Goal: Task Accomplishment & Management: Use online tool/utility

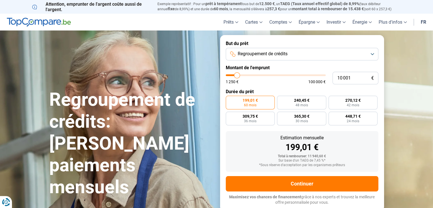
type input "9 250"
type input "9250"
type input "10 000"
type input "10000"
type input "11 000"
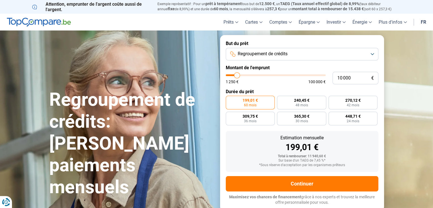
type input "11000"
type input "12 750"
type input "12750"
type input "13 750"
type input "13750"
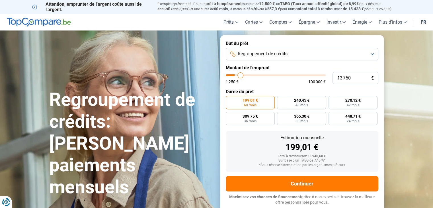
type input "15 000"
type input "15000"
type input "16 250"
type input "16250"
type input "17 750"
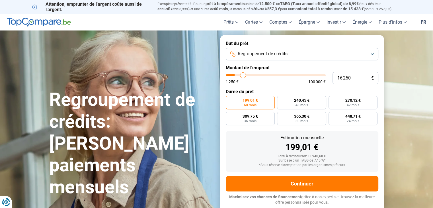
type input "17750"
type input "18 500"
type input "18500"
type input "19 750"
type input "19750"
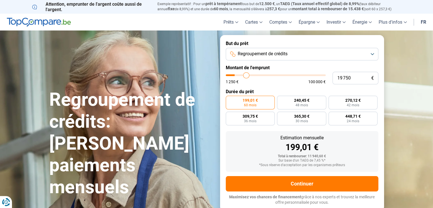
type input "20 500"
type input "20500"
type input "21 250"
type input "21250"
type input "21 750"
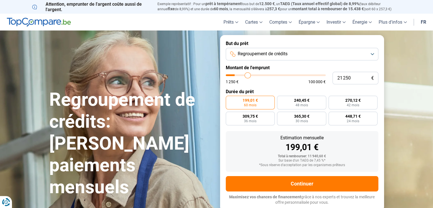
type input "21750"
type input "22 250"
type input "22250"
type input "23 250"
type input "23250"
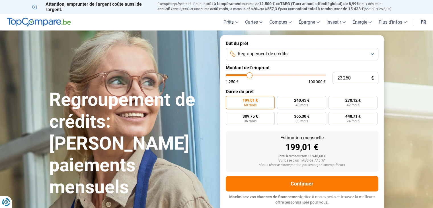
type input "24 000"
type input "24000"
type input "25 250"
type input "25250"
type input "26 500"
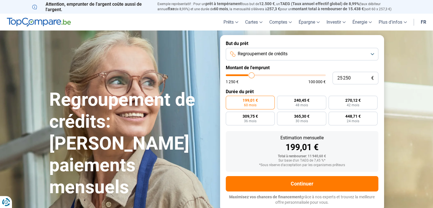
type input "26500"
type input "27 750"
type input "27750"
type input "29 500"
type input "29500"
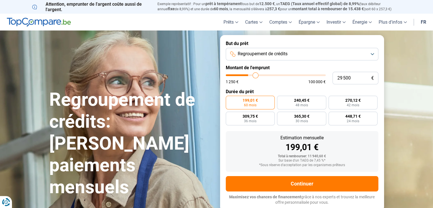
type input "30 500"
type input "30500"
type input "31 500"
type input "31500"
type input "32 000"
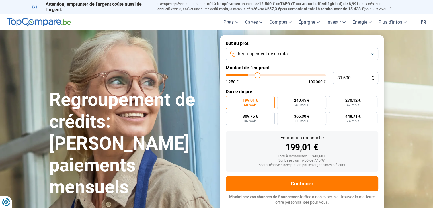
type input "32000"
type input "32 500"
type input "32500"
type input "33 250"
type input "33250"
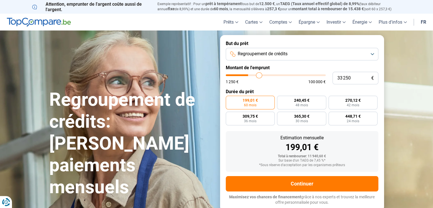
type input "33 500"
type input "33500"
type input "33 750"
type input "33750"
type input "34 000"
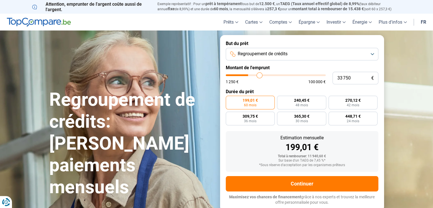
type input "34000"
type input "34 250"
type input "34250"
type input "34 500"
type input "34500"
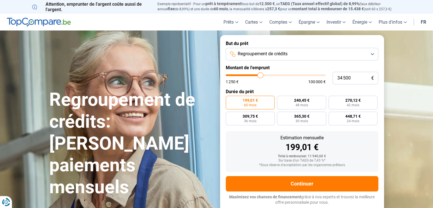
type input "34 750"
type input "34750"
type input "35 000"
type input "35000"
type input "35 250"
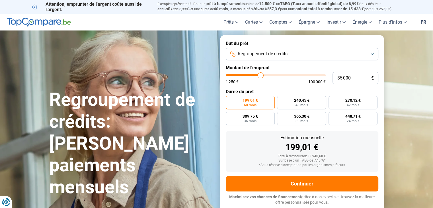
type input "35250"
type input "35 750"
type input "35750"
type input "37 000"
type input "37000"
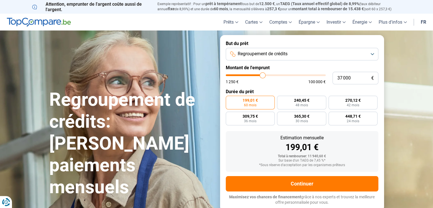
type input "39 250"
type input "39250"
type input "39 750"
type input "39750"
type input "40 750"
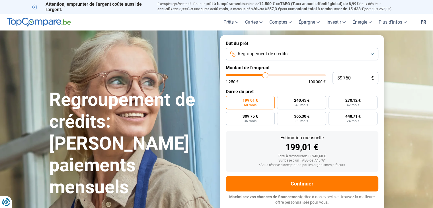
type input "40750"
type input "41 000"
type input "41000"
type input "41 250"
type input "41250"
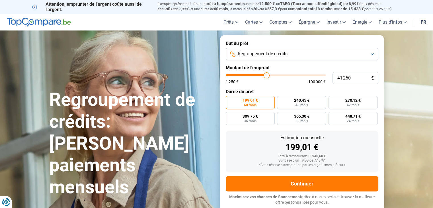
type input "41 500"
type input "41500"
type input "41 750"
type input "41750"
type input "42 000"
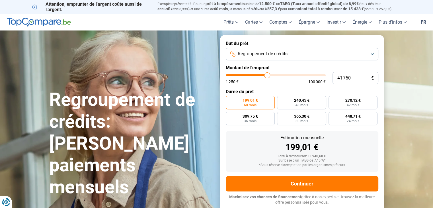
type input "42000"
type input "42 500"
type input "42500"
type input "43 000"
type input "43000"
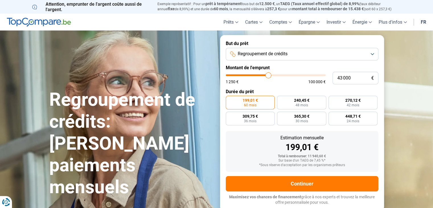
type input "43 250"
type input "43250"
type input "43 500"
type input "43500"
type input "43 750"
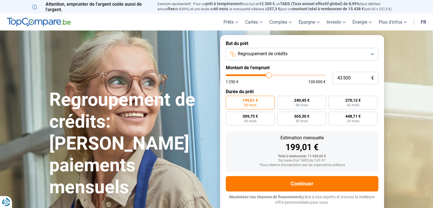
type input "43750"
type input "44 250"
type input "44250"
type input "44 750"
type input "44750"
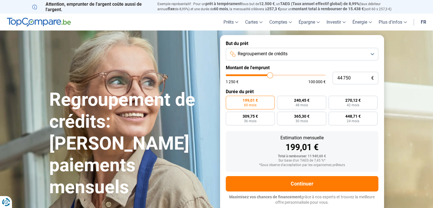
type input "45 000"
type input "45000"
type input "45 250"
type input "45250"
type input "45 500"
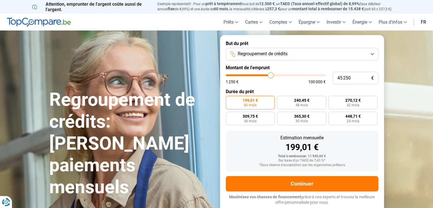
type input "45500"
type input "46 000"
type input "46000"
type input "46 250"
type input "46250"
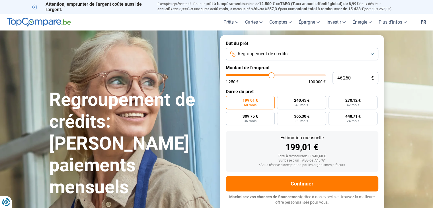
type input "46 500"
type input "46500"
type input "46 750"
type input "46750"
type input "46 500"
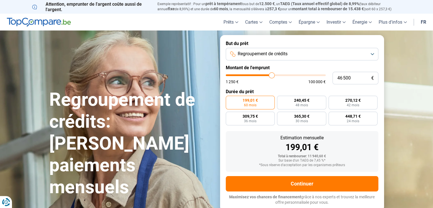
drag, startPoint x: 236, startPoint y: 77, endPoint x: 271, endPoint y: 75, distance: 35.9
type input "46500"
click at [271, 75] on input "range" at bounding box center [276, 75] width 100 height 2
radio input "false"
